Goal: Information Seeking & Learning: Check status

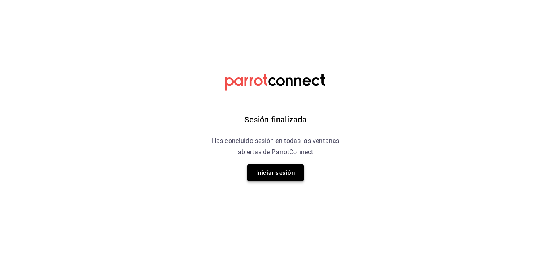
click at [278, 169] on button "Iniciar sesión" at bounding box center [275, 173] width 56 height 17
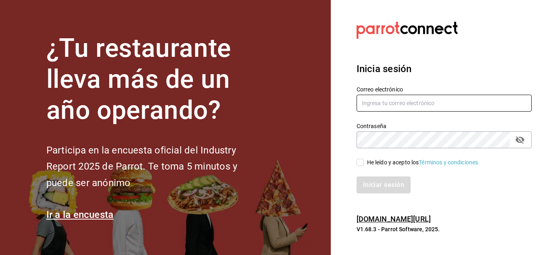
click at [406, 102] on input "text" at bounding box center [444, 103] width 175 height 17
type input "multiuser@adamanta.com"
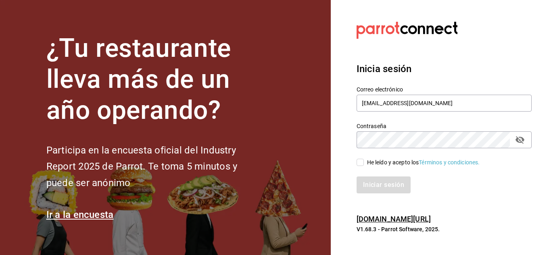
click at [363, 162] on input "He leído y acepto los Términos y condiciones." at bounding box center [360, 162] width 7 height 7
checkbox input "true"
click at [378, 183] on button "Iniciar sesión" at bounding box center [384, 185] width 55 height 17
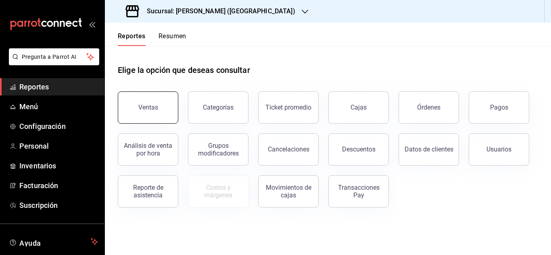
click at [163, 113] on button "Ventas" at bounding box center [148, 108] width 61 height 32
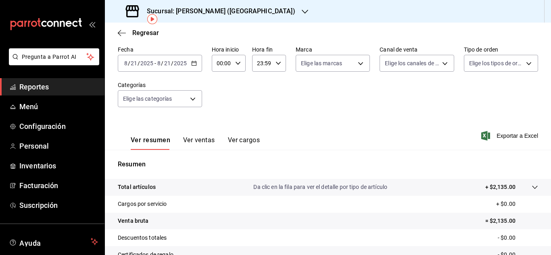
scroll to position [37, 0]
click at [196, 63] on \(Stroke\) "button" at bounding box center [194, 64] width 5 height 4
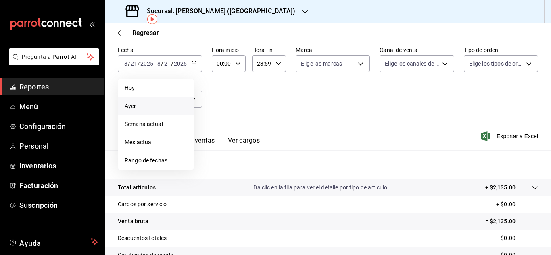
click at [150, 111] on li "Ayer" at bounding box center [155, 106] width 75 height 18
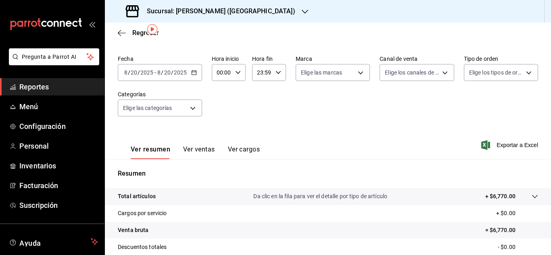
scroll to position [26, 0]
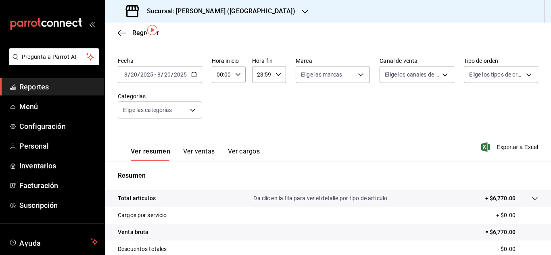
click at [238, 150] on button "Ver cargos" at bounding box center [244, 155] width 32 height 14
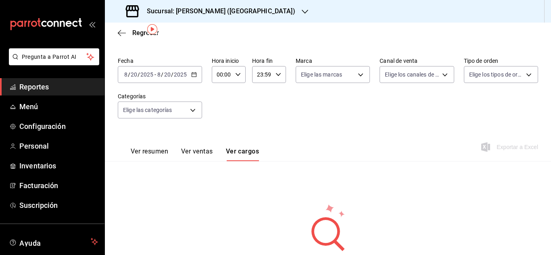
scroll to position [67, 0]
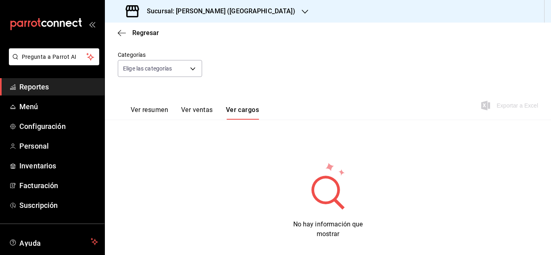
click at [157, 115] on button "Ver resumen" at bounding box center [150, 113] width 38 height 14
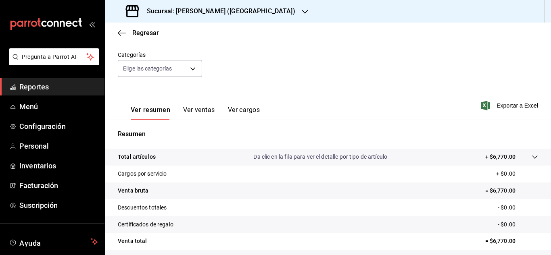
scroll to position [18, 0]
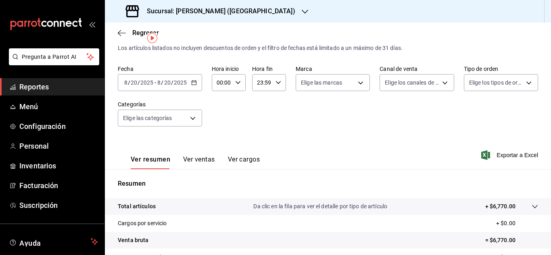
click at [37, 26] on icon "mailbox folders" at bounding box center [38, 22] width 3 height 9
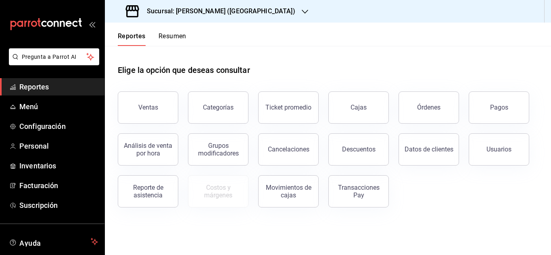
click at [162, 40] on button "Resumen" at bounding box center [173, 39] width 28 height 14
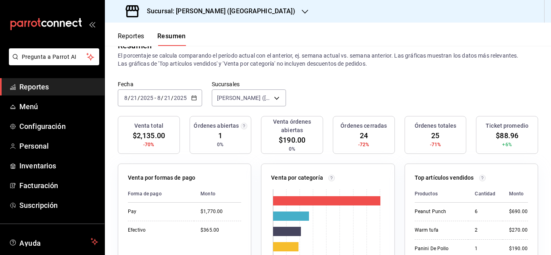
scroll to position [19, 0]
click at [195, 95] on div "2025-08-21 8 / 21 / 2025 - 2025-08-21 8 / 21 / 2025" at bounding box center [160, 98] width 84 height 17
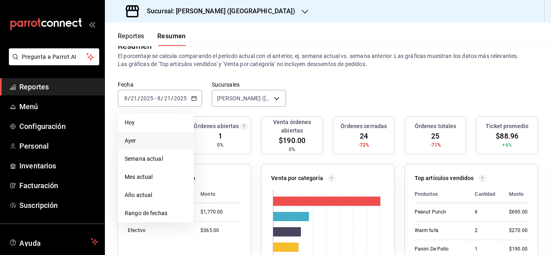
click at [143, 141] on span "Ayer" at bounding box center [156, 141] width 63 height 8
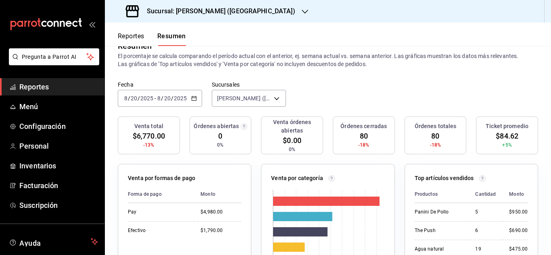
scroll to position [54, 0]
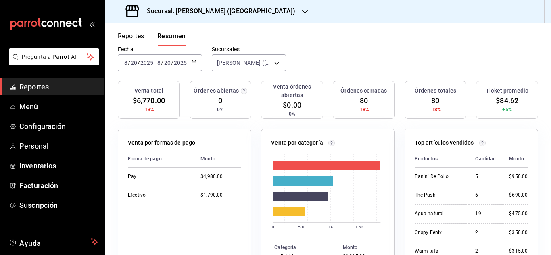
click at [188, 64] on div "2025-08-20 8 / 20 / 2025 - 2025-08-20 8 / 20 / 2025" at bounding box center [160, 62] width 84 height 17
click at [193, 67] on div "2025-08-20 8 / 20 / 2025 - 2025-08-20 8 / 20 / 2025" at bounding box center [160, 62] width 84 height 17
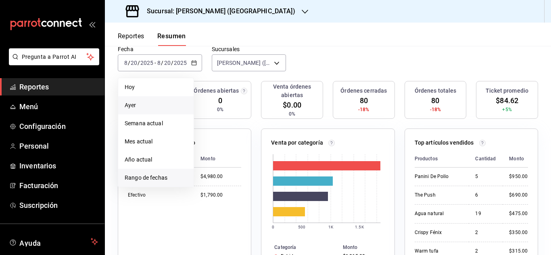
click at [151, 177] on span "Rango de fechas" at bounding box center [156, 178] width 63 height 8
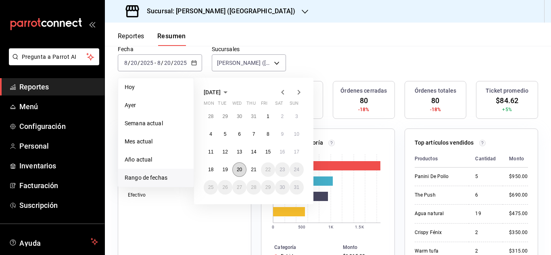
click at [234, 169] on button "20" at bounding box center [239, 170] width 14 height 15
click at [224, 168] on abbr "19" at bounding box center [224, 170] width 5 height 6
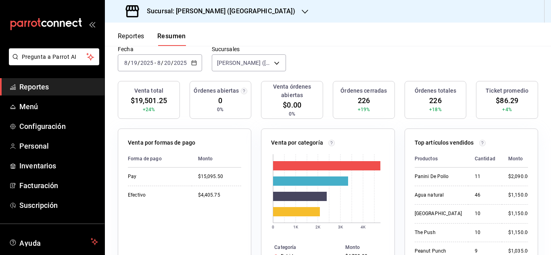
click at [186, 67] on div "2025-08-19 8 / 19 / 2025 - 2025-08-20 8 / 20 / 2025" at bounding box center [160, 62] width 84 height 17
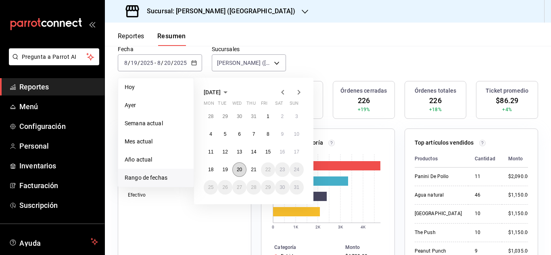
click at [244, 169] on button "20" at bounding box center [239, 170] width 14 height 15
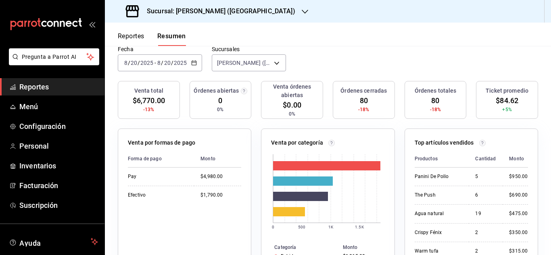
click at [184, 63] on input "2025" at bounding box center [180, 63] width 14 height 6
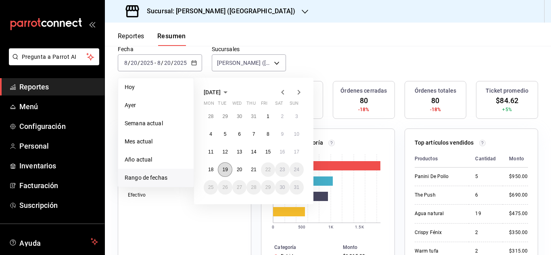
click at [227, 170] on abbr "19" at bounding box center [224, 170] width 5 height 6
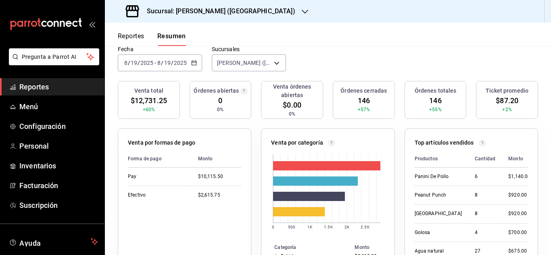
click at [193, 65] on \(Stroke\) "button" at bounding box center [194, 63] width 5 height 4
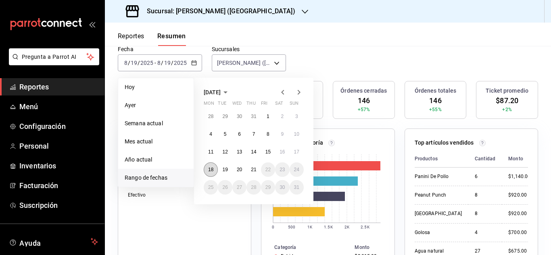
click at [213, 167] on abbr "18" at bounding box center [210, 170] width 5 height 6
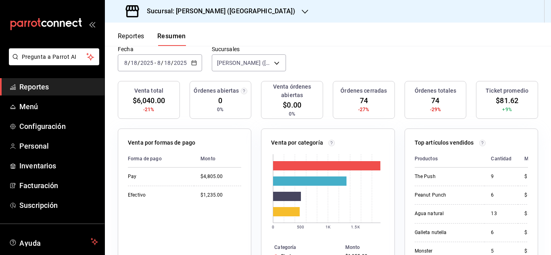
click at [183, 60] on input "2025" at bounding box center [180, 63] width 14 height 6
click at [193, 62] on icon "button" at bounding box center [194, 63] width 6 height 6
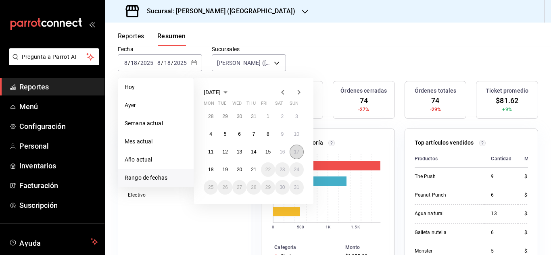
click at [297, 153] on abbr "17" at bounding box center [296, 152] width 5 height 6
